Goal: Transaction & Acquisition: Book appointment/travel/reservation

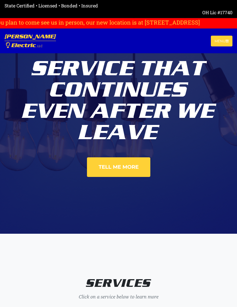
scroll to position [58, 0]
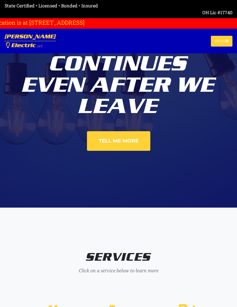
click at [228, 43] on button "Menu" at bounding box center [222, 41] width 22 height 11
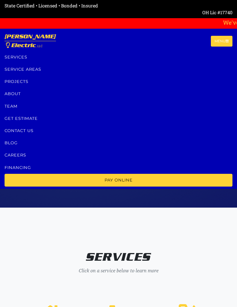
scroll to position [0, -3]
click at [16, 59] on link "Services" at bounding box center [119, 57] width 228 height 12
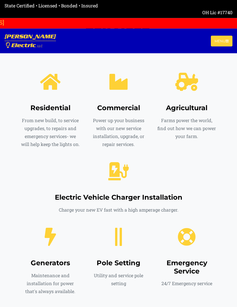
scroll to position [290, 0]
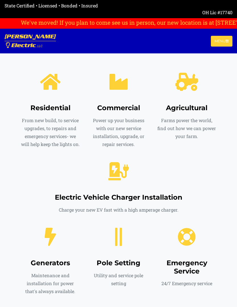
click at [36, 282] on p "Maintenance and installation for power that's always available." at bounding box center [50, 284] width 60 height 24
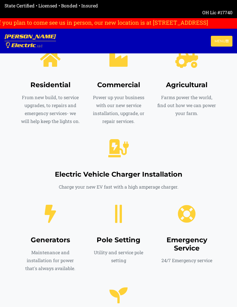
click at [32, 267] on p "Maintenance and installation for power that's always available." at bounding box center [50, 261] width 60 height 24
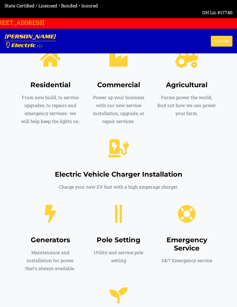
click at [38, 267] on p "Maintenance and installation for power that's always available." at bounding box center [50, 261] width 60 height 24
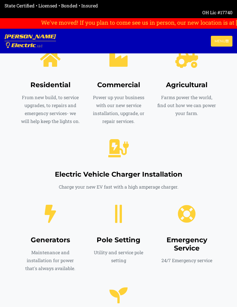
click at [48, 88] on h4 "Residential" at bounding box center [50, 85] width 60 height 8
click at [45, 98] on p "From new build, to service upgrades, to repairs and emergency services- we will…" at bounding box center [50, 110] width 60 height 32
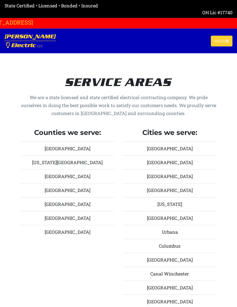
scroll to position [0, 0]
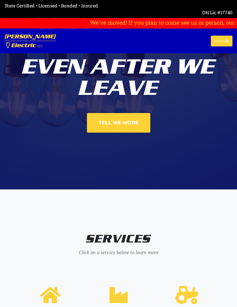
click at [217, 38] on button "Menu" at bounding box center [222, 41] width 22 height 11
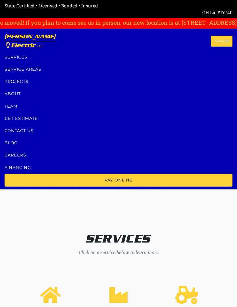
click at [16, 117] on link "Get estimate" at bounding box center [119, 119] width 228 height 12
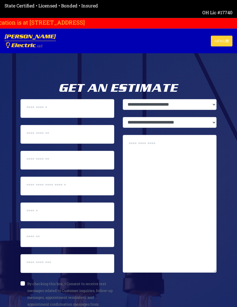
scroll to position [0, 136]
